Goal: Navigation & Orientation: Find specific page/section

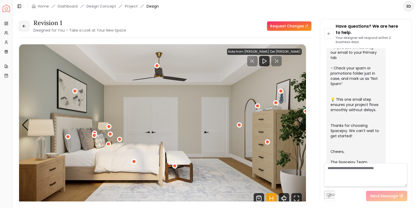
click at [24, 28] on icon at bounding box center [24, 26] width 4 height 4
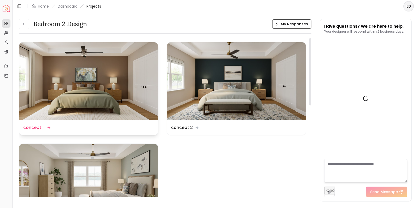
scroll to position [161, 0]
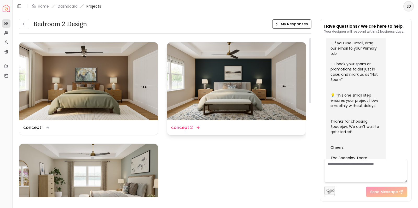
click at [206, 104] on img at bounding box center [236, 81] width 139 height 78
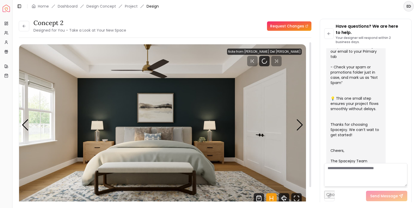
scroll to position [167, 0]
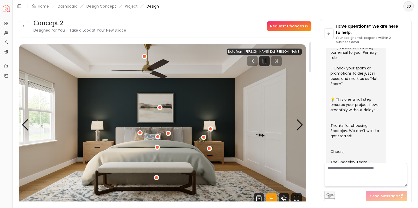
click at [296, 124] on img "1 / 4" at bounding box center [162, 124] width 287 height 161
click at [300, 125] on div "Next slide" at bounding box center [299, 124] width 7 height 11
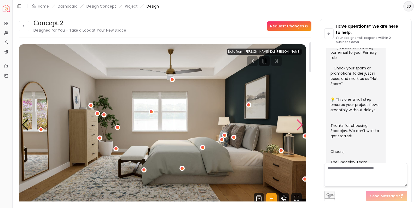
click at [300, 125] on div "Next slide" at bounding box center [299, 124] width 7 height 11
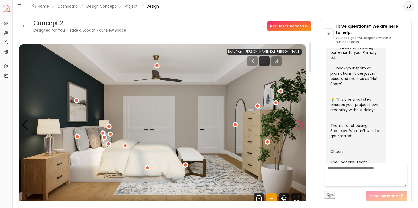
click at [300, 125] on div "Next slide" at bounding box center [299, 124] width 7 height 11
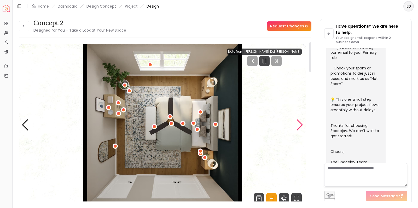
click at [300, 125] on div "Next slide" at bounding box center [299, 124] width 7 height 11
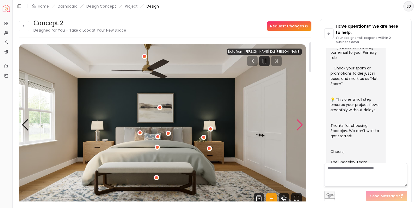
click at [300, 125] on div "Next slide" at bounding box center [299, 124] width 7 height 11
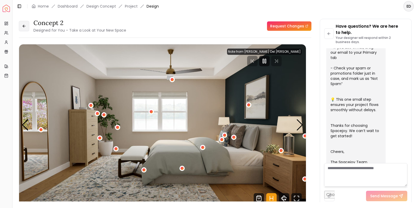
click at [25, 26] on icon at bounding box center [24, 26] width 4 height 4
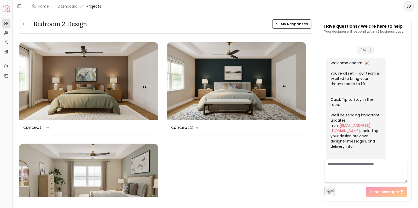
scroll to position [161, 0]
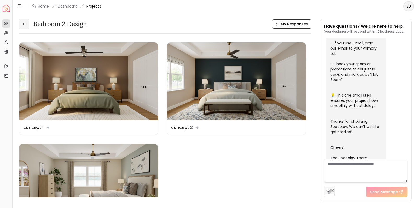
click at [26, 26] on button at bounding box center [24, 24] width 10 height 10
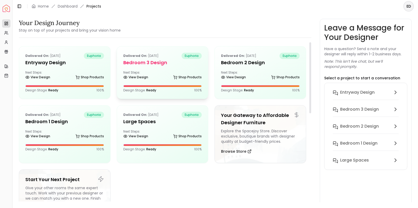
click at [150, 66] on h5 "Bedroom 3 design" at bounding box center [162, 62] width 79 height 7
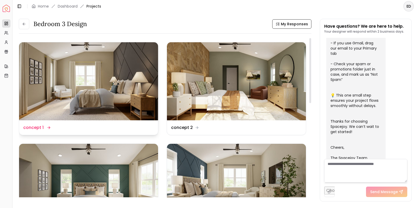
click at [120, 99] on img at bounding box center [88, 81] width 139 height 78
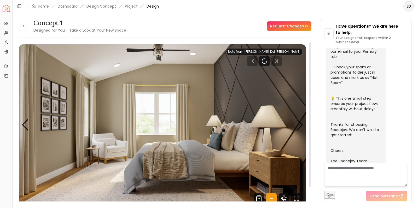
scroll to position [167, 0]
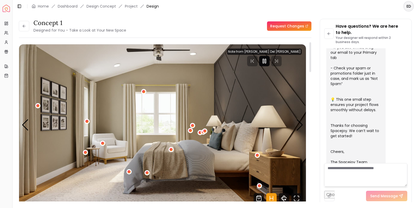
click at [267, 61] on icon "Pause" at bounding box center [264, 61] width 6 height 6
click at [300, 125] on div "Next slide" at bounding box center [299, 124] width 7 height 11
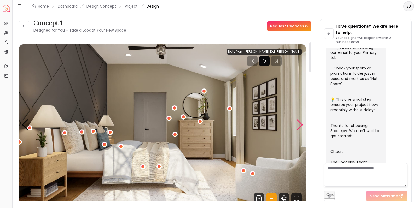
click at [300, 125] on div "Next slide" at bounding box center [299, 124] width 7 height 11
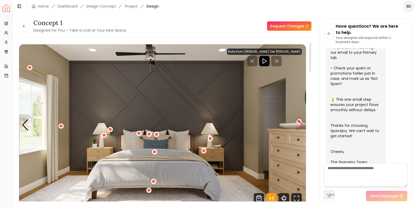
click at [300, 125] on div "Next slide" at bounding box center [299, 124] width 7 height 11
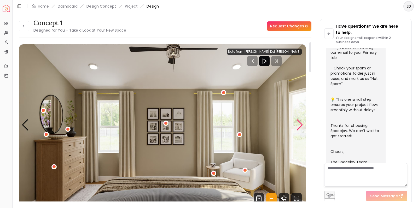
click at [300, 125] on div "Next slide" at bounding box center [299, 124] width 7 height 11
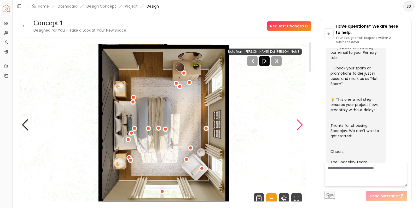
click at [300, 125] on div "Next slide" at bounding box center [299, 124] width 7 height 11
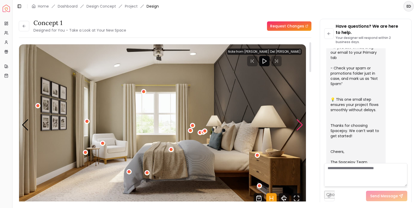
click at [300, 125] on div "Next slide" at bounding box center [299, 124] width 7 height 11
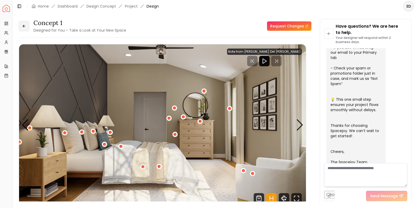
click at [26, 26] on button at bounding box center [24, 26] width 10 height 10
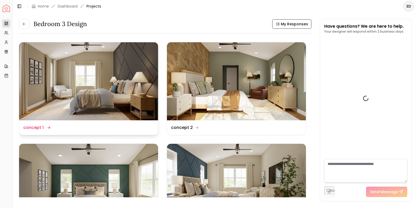
scroll to position [161, 0]
